Goal: Check status

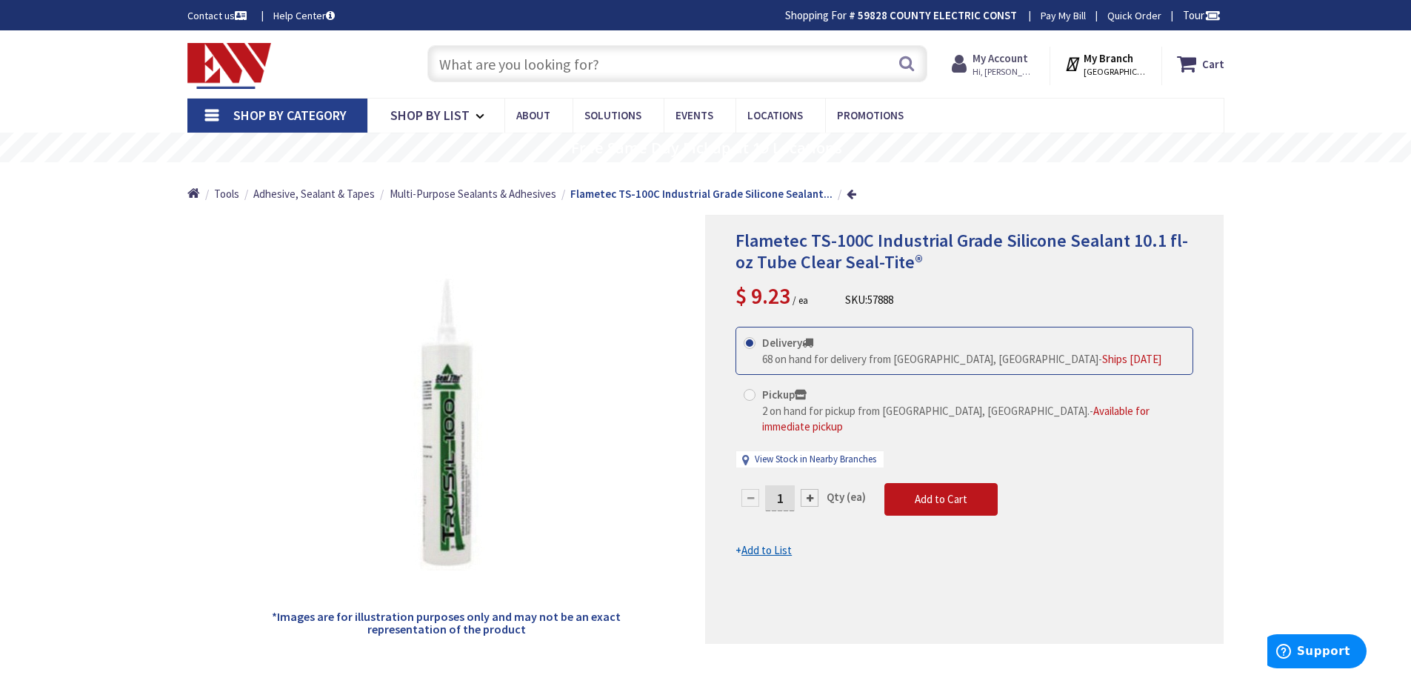
click at [1013, 60] on strong "My Account" at bounding box center [1001, 58] width 56 height 14
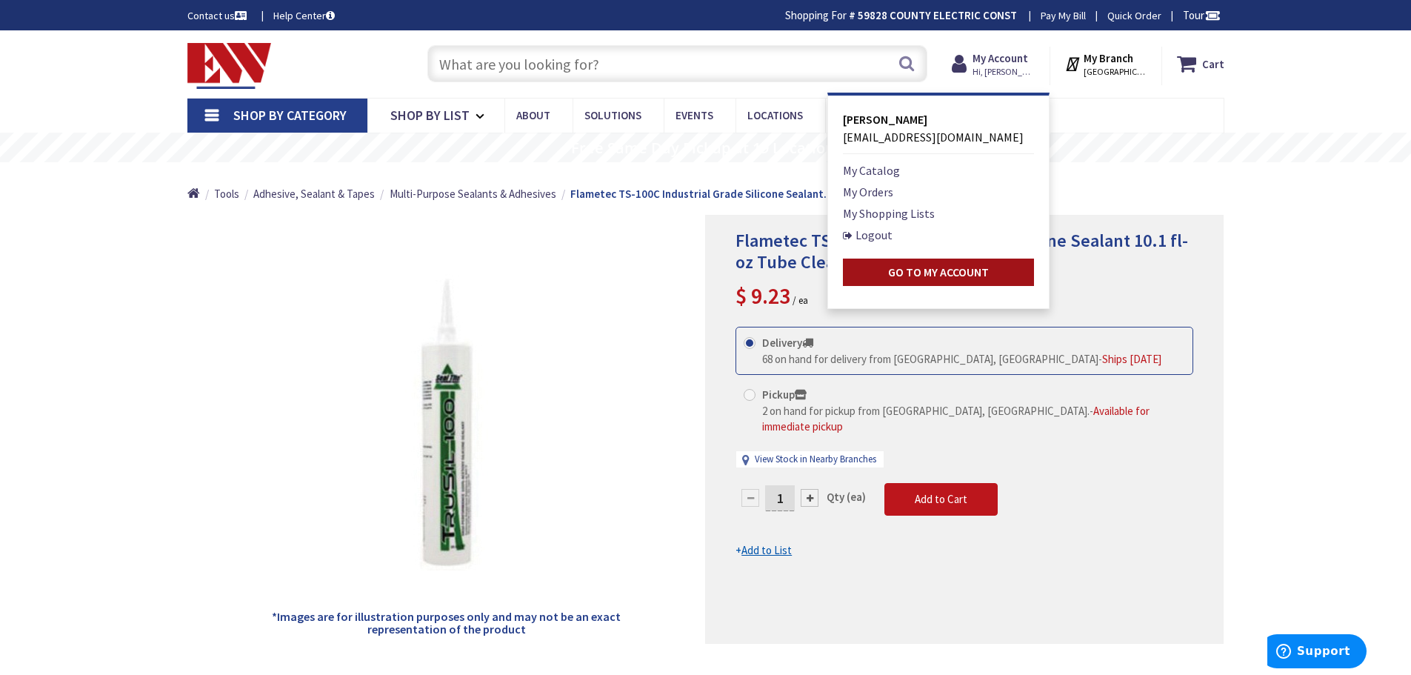
click at [901, 269] on strong "Go to My Account" at bounding box center [938, 271] width 101 height 15
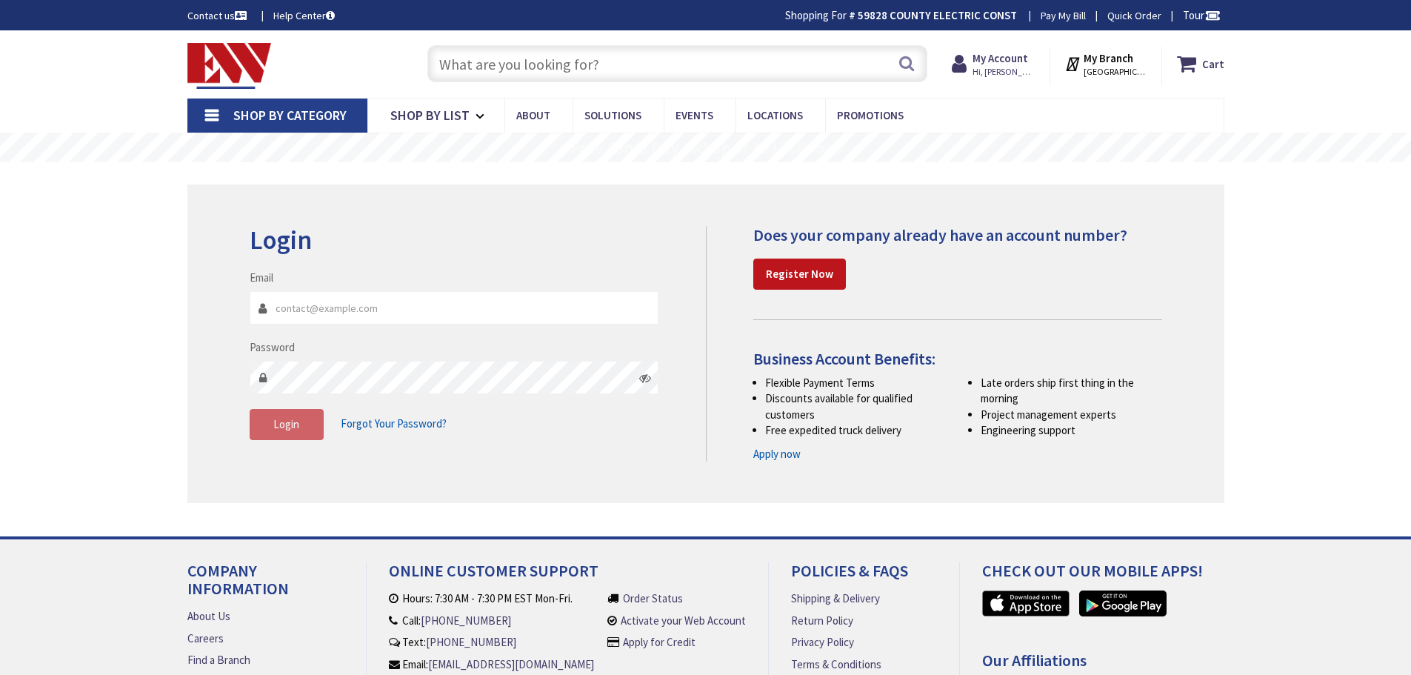
type input "[EMAIL_ADDRESS][DOMAIN_NAME]"
click at [299, 426] on button "Login" at bounding box center [287, 424] width 74 height 31
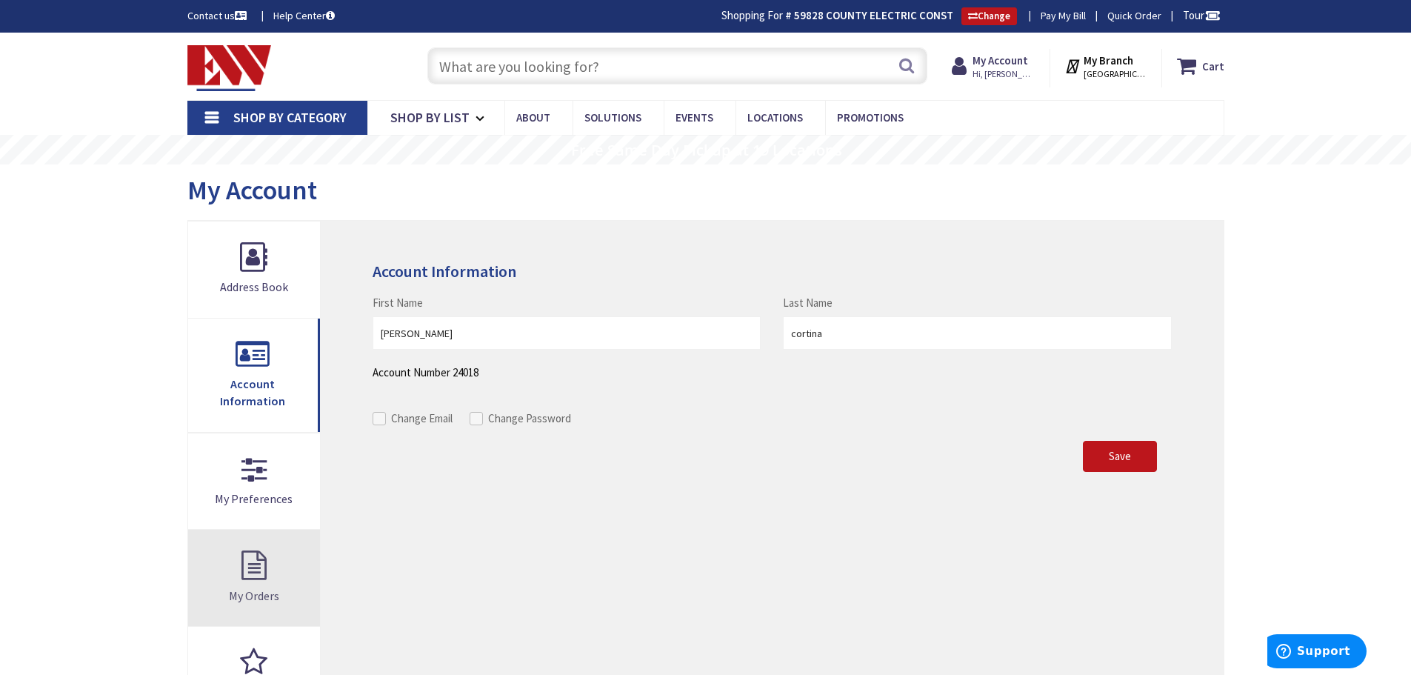
click at [261, 549] on link "My Orders" at bounding box center [254, 578] width 133 height 96
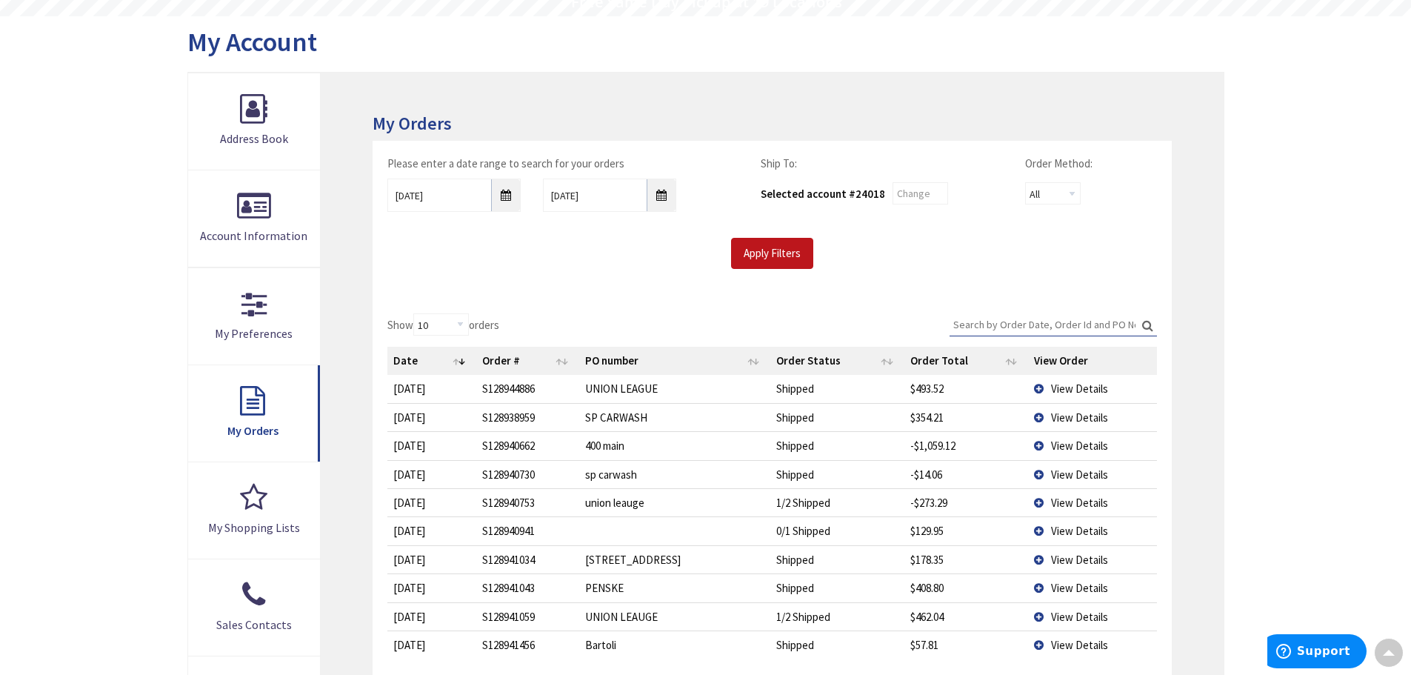
scroll to position [150, 0]
click at [1148, 325] on label "Search:" at bounding box center [1053, 322] width 207 height 23
click at [1148, 325] on input "Search:" at bounding box center [1053, 322] width 207 height 22
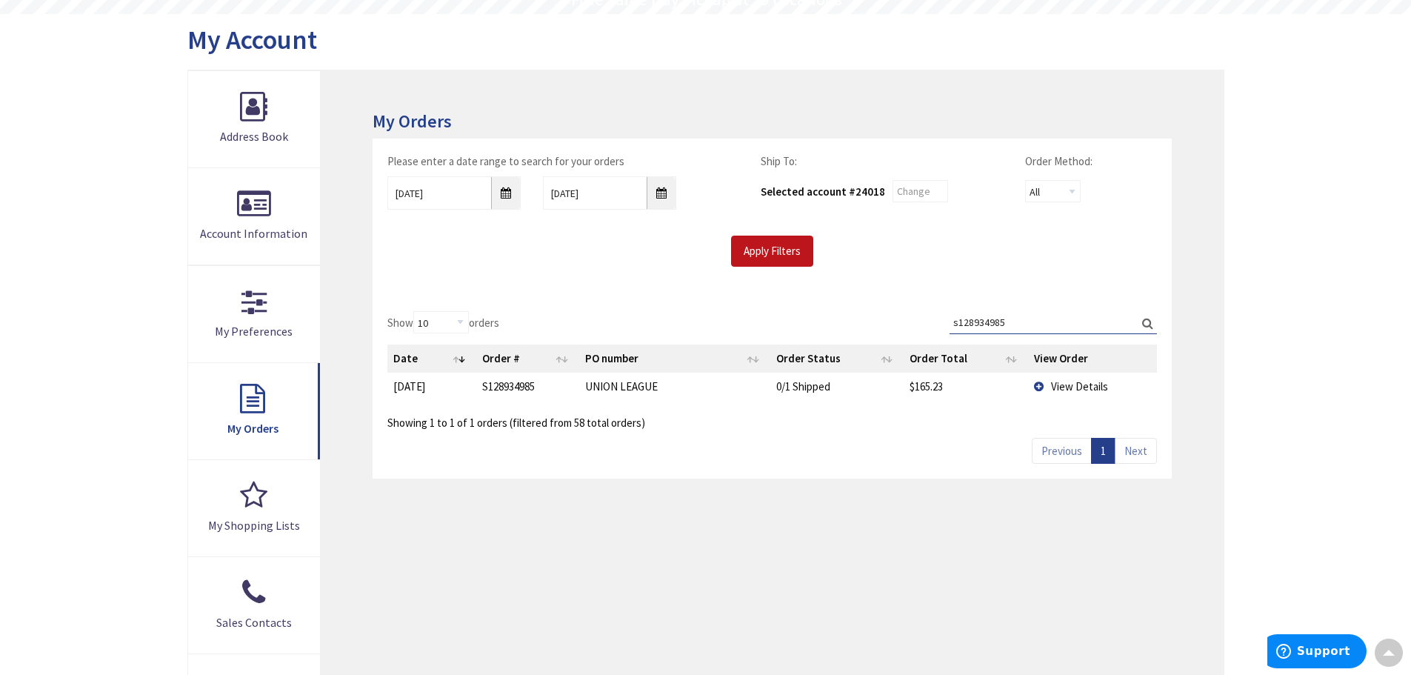
type input "s128934985"
click at [1150, 324] on label "Search: s128934985" at bounding box center [1053, 322] width 207 height 23
click at [1150, 324] on input "s128934985" at bounding box center [1053, 322] width 207 height 22
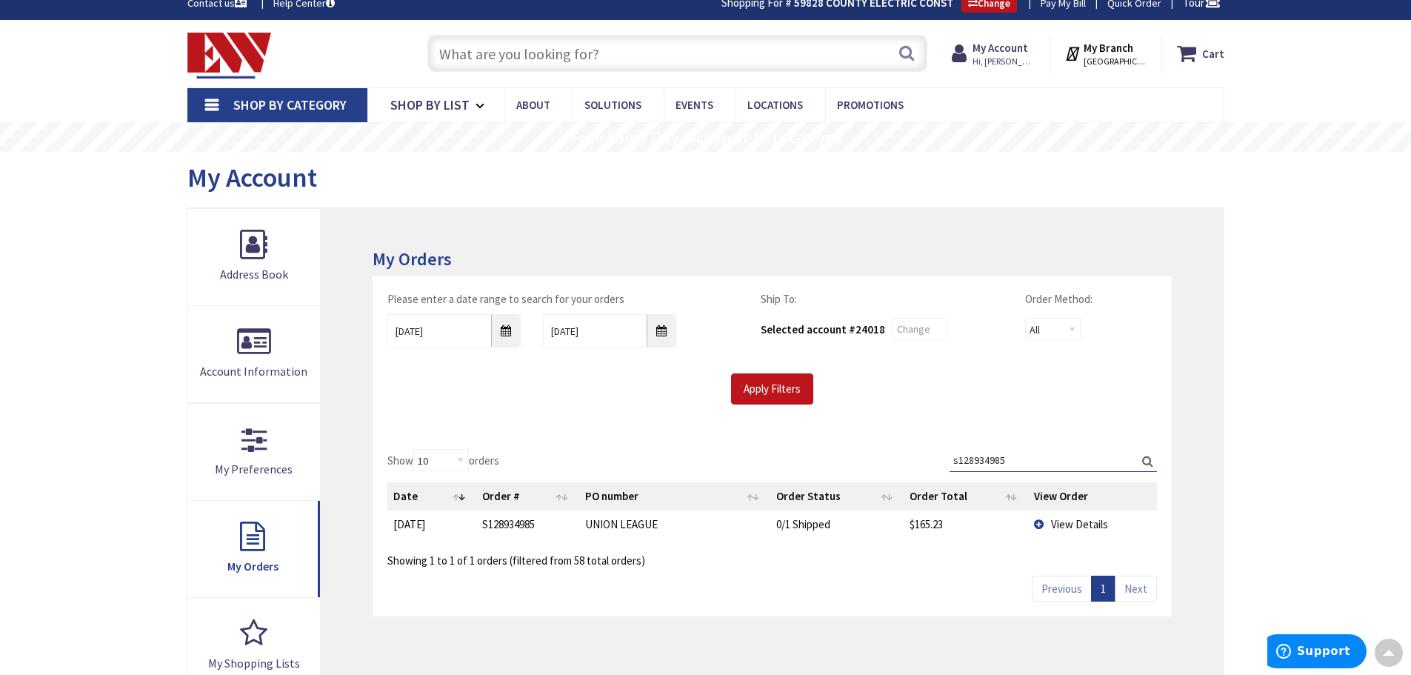
scroll to position [0, 0]
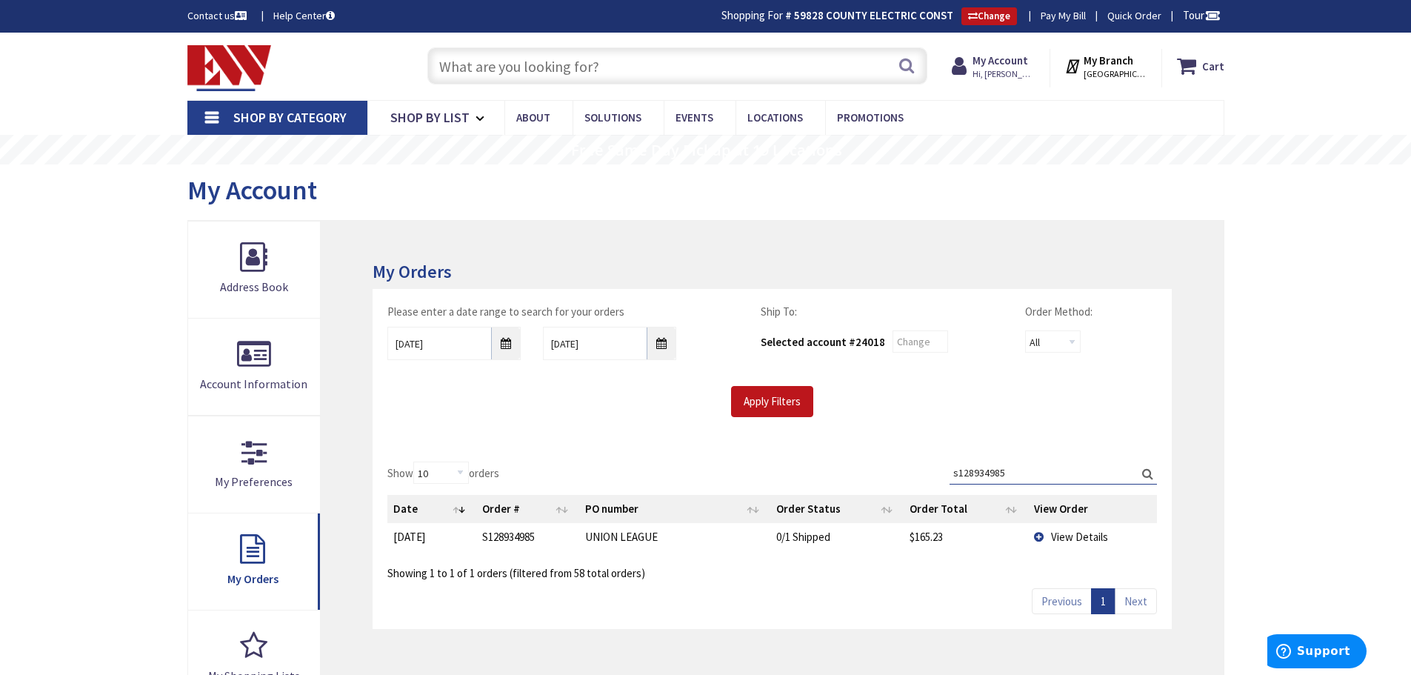
click at [313, 119] on span "Shop By Category" at bounding box center [289, 117] width 113 height 17
